Goal: Information Seeking & Learning: Learn about a topic

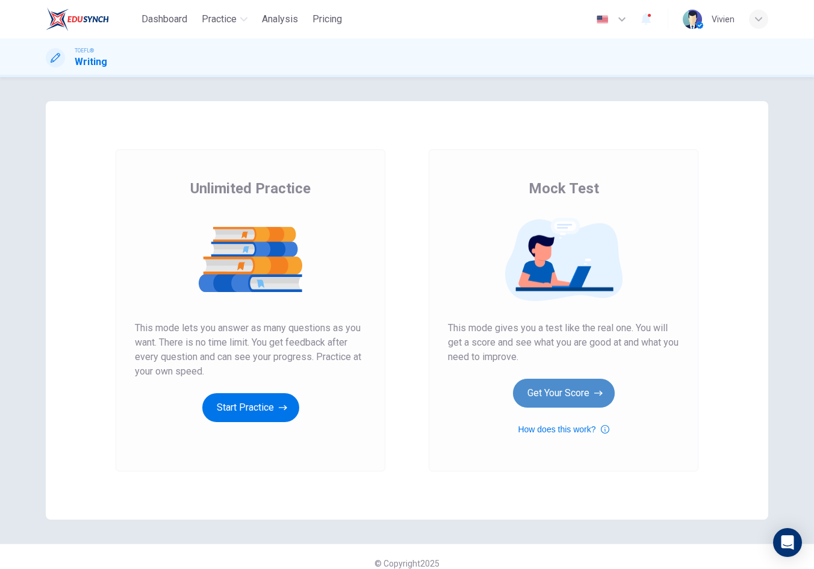
click at [568, 383] on button "Get Your Score" at bounding box center [564, 393] width 102 height 29
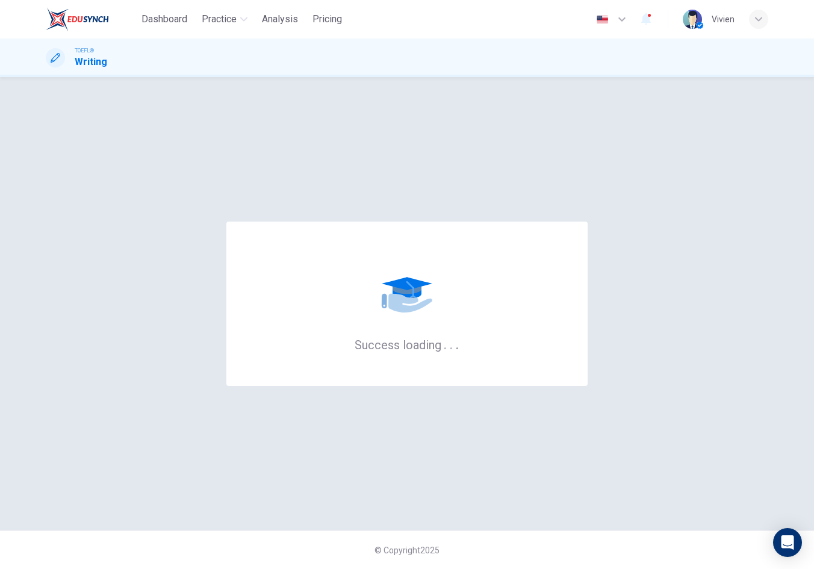
drag, startPoint x: 160, startPoint y: 19, endPoint x: 636, endPoint y: 97, distance: 482.6
click at [160, 19] on span "Dashboard" at bounding box center [164, 19] width 46 height 14
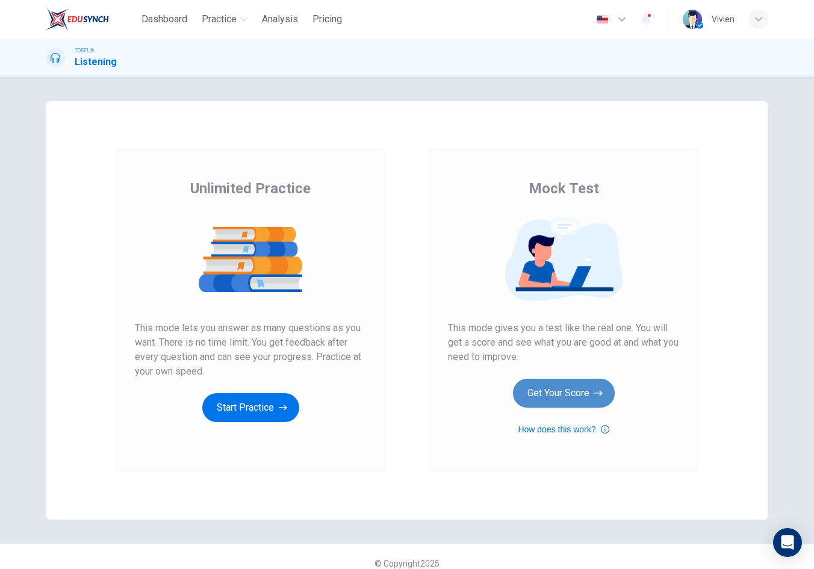
click at [541, 395] on button "Get Your Score" at bounding box center [564, 393] width 102 height 29
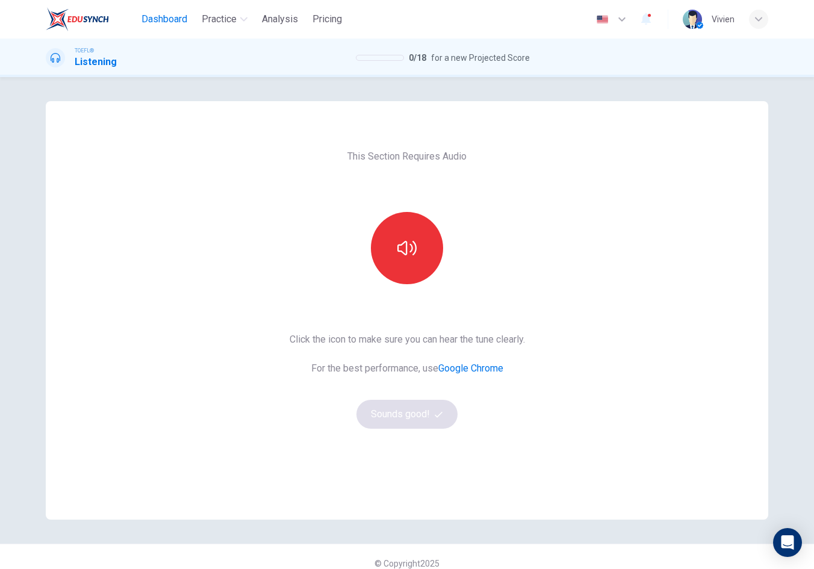
click at [164, 19] on span "Dashboard" at bounding box center [164, 19] width 46 height 14
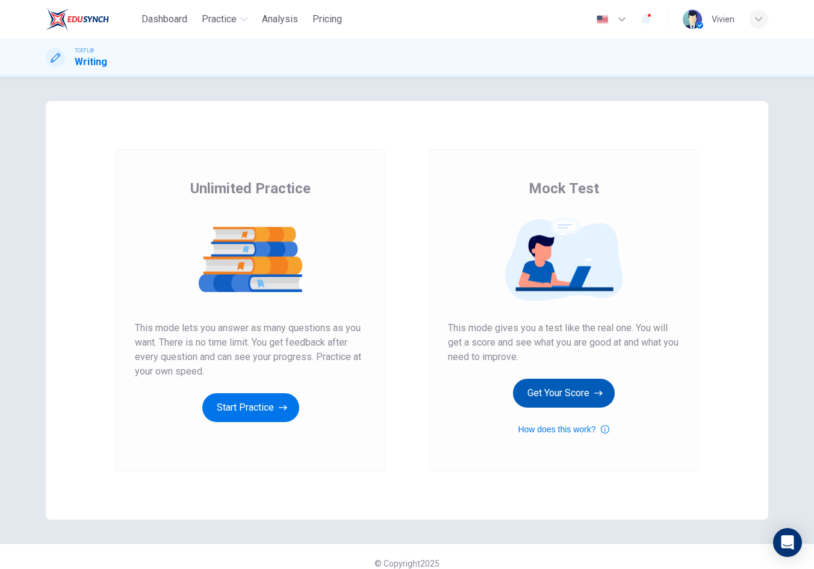
click at [573, 399] on button "Get Your Score" at bounding box center [564, 393] width 102 height 29
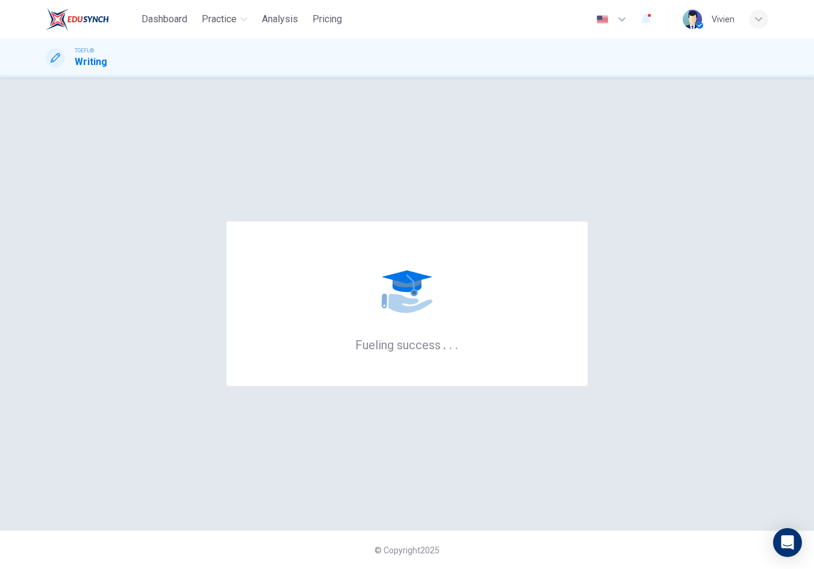
drag, startPoint x: 171, startPoint y: 22, endPoint x: 639, endPoint y: 88, distance: 472.5
click at [171, 22] on span "Dashboard" at bounding box center [164, 19] width 46 height 14
click at [158, 16] on span "Dashboard" at bounding box center [164, 19] width 46 height 14
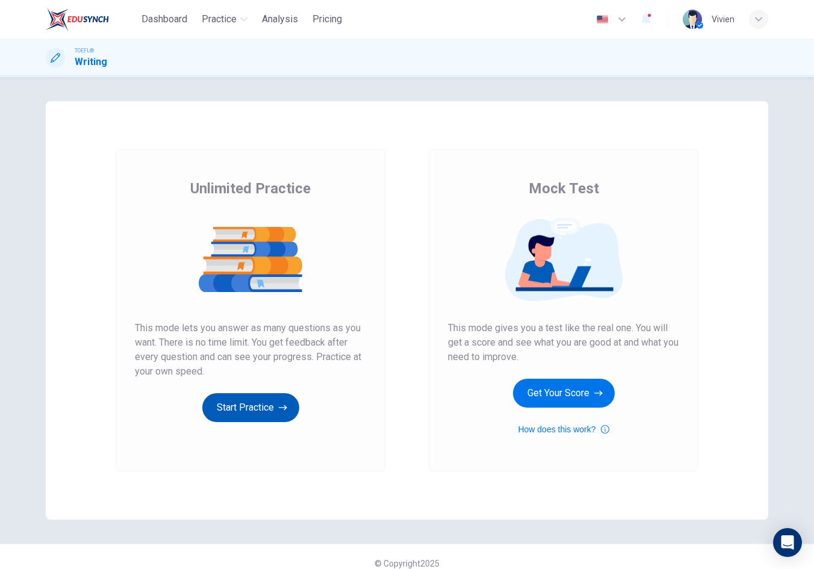
click at [263, 403] on button "Start Practice" at bounding box center [250, 407] width 97 height 29
